Goal: Task Accomplishment & Management: Use online tool/utility

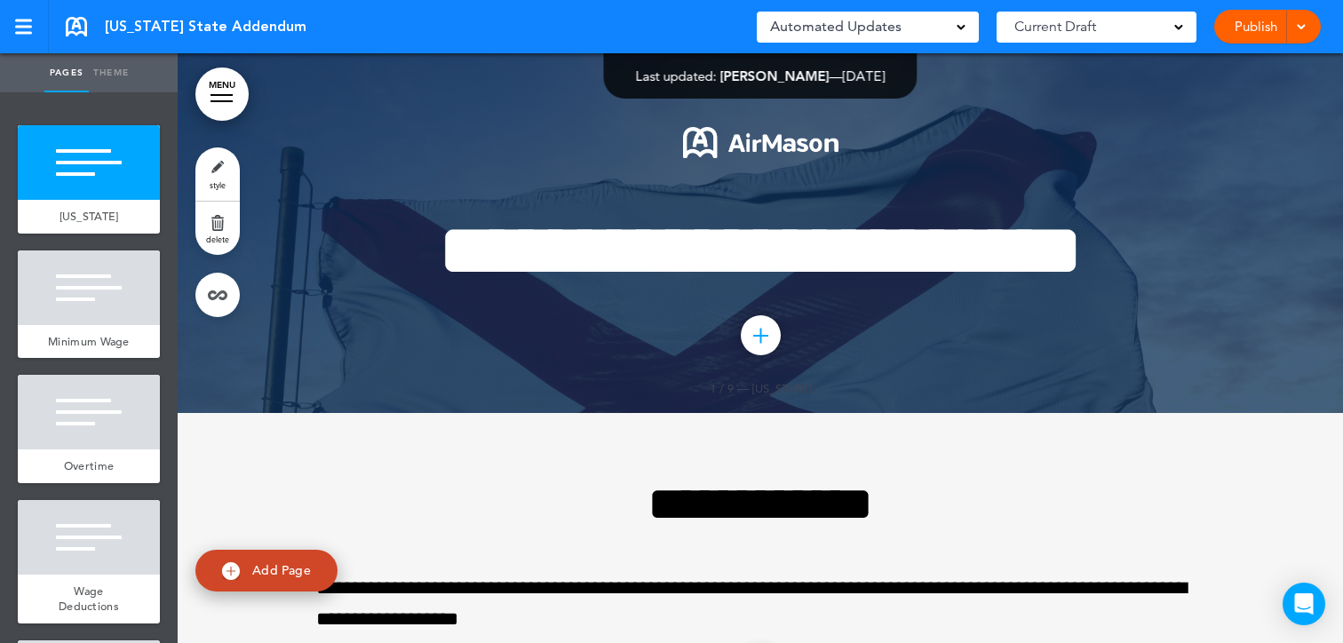
click at [1318, 20] on div "Publish Publish Preview Draft" at bounding box center [1267, 27] width 107 height 34
click at [1298, 20] on span at bounding box center [1301, 26] width 12 height 12
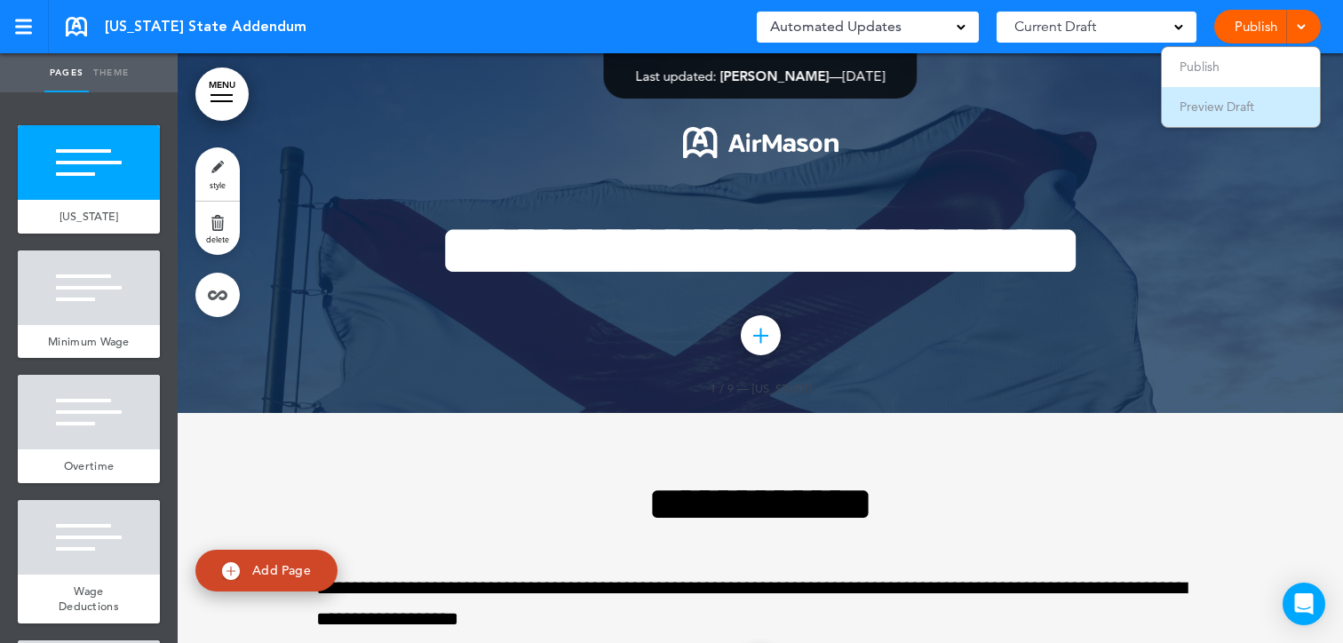
click at [1225, 106] on span "Preview Draft" at bounding box center [1217, 107] width 75 height 16
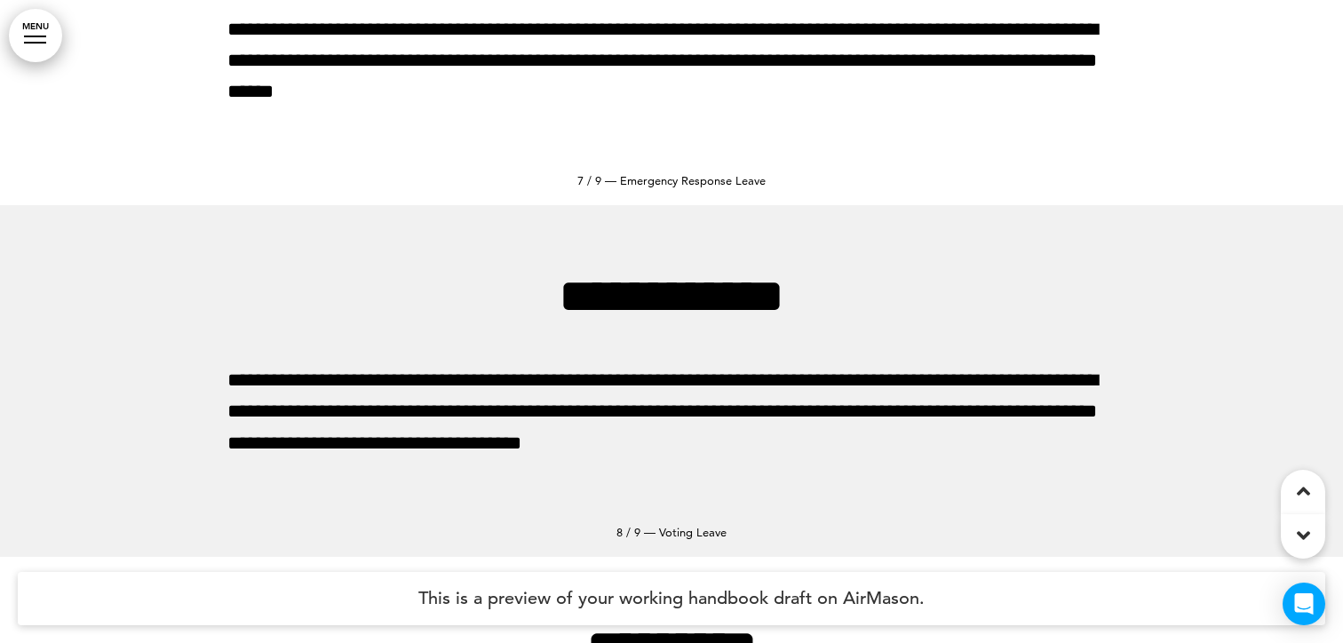
scroll to position [3200, 0]
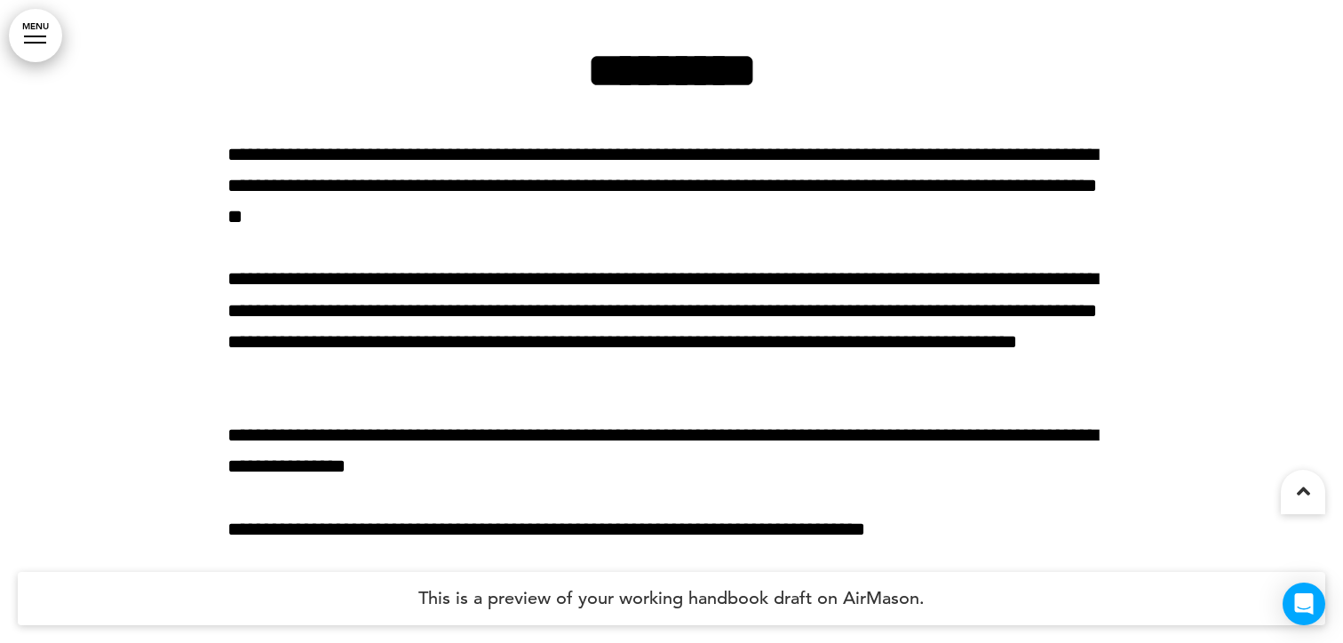
click at [55, 57] on div at bounding box center [671, 311] width 1343 height 663
click at [44, 49] on link "MENU" at bounding box center [35, 35] width 53 height 53
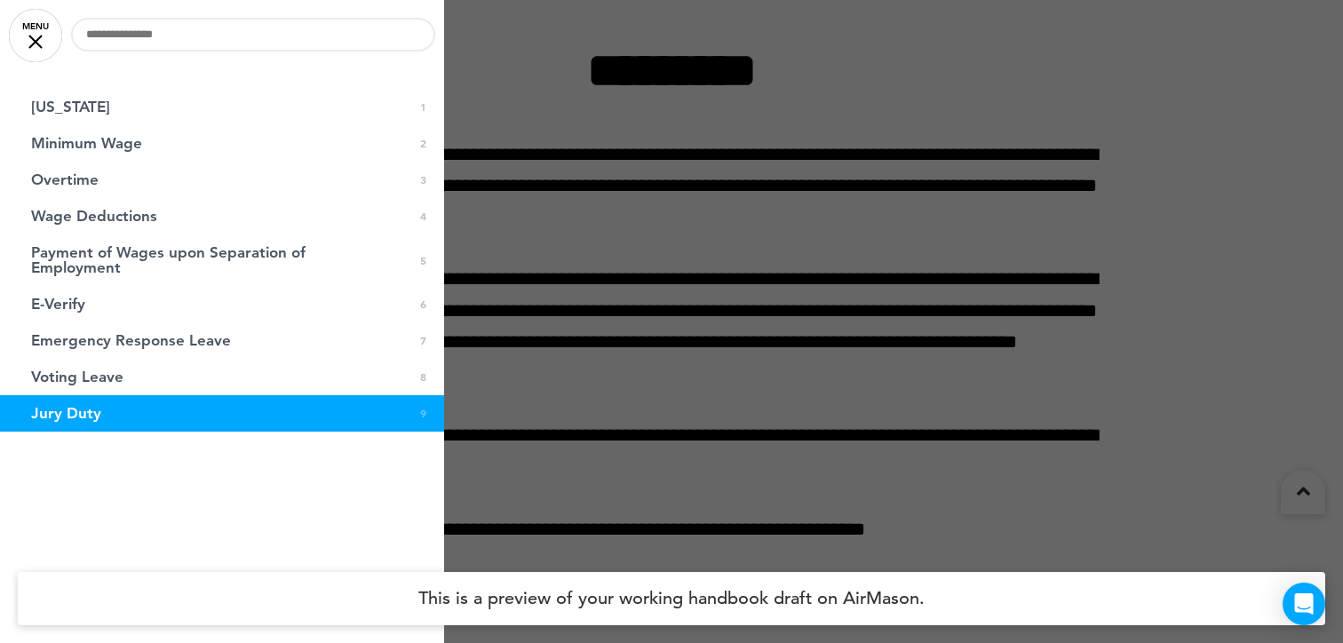
click at [687, 423] on div at bounding box center [671, 321] width 1343 height 643
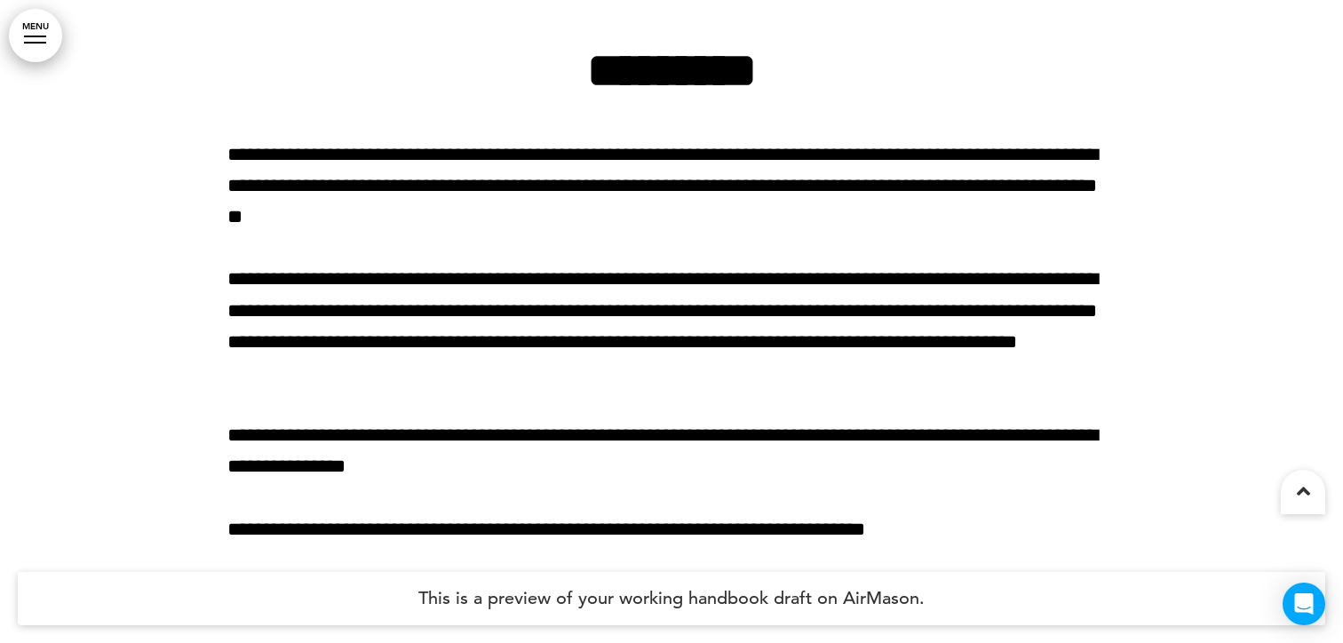
click at [460, 422] on p "**********" at bounding box center [671, 451] width 888 height 62
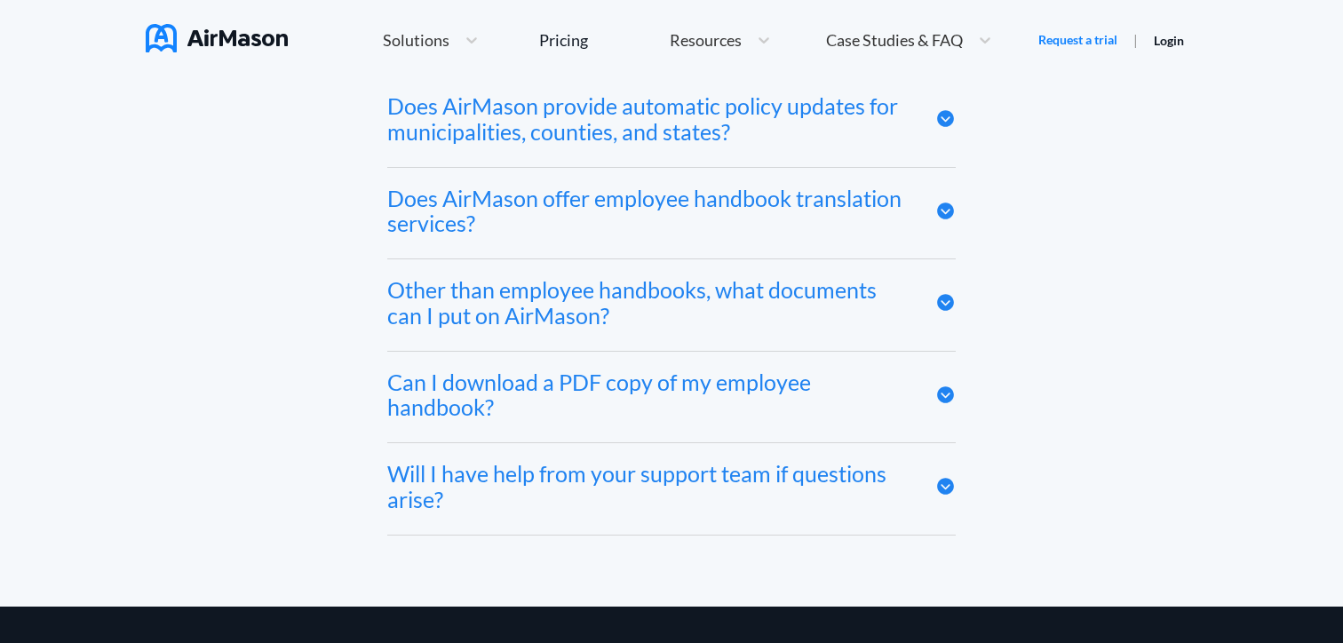
scroll to position [9801, 0]
